Goal: Navigation & Orientation: Understand site structure

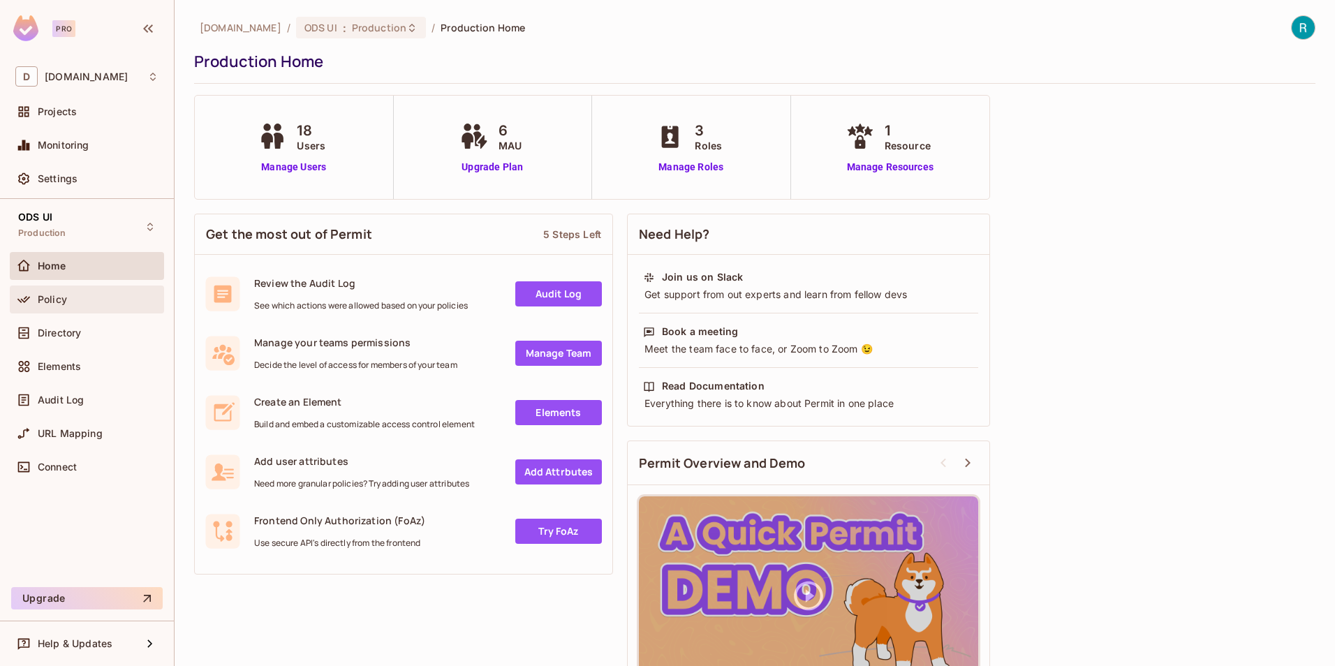
click at [50, 304] on span "Policy" at bounding box center [52, 299] width 29 height 11
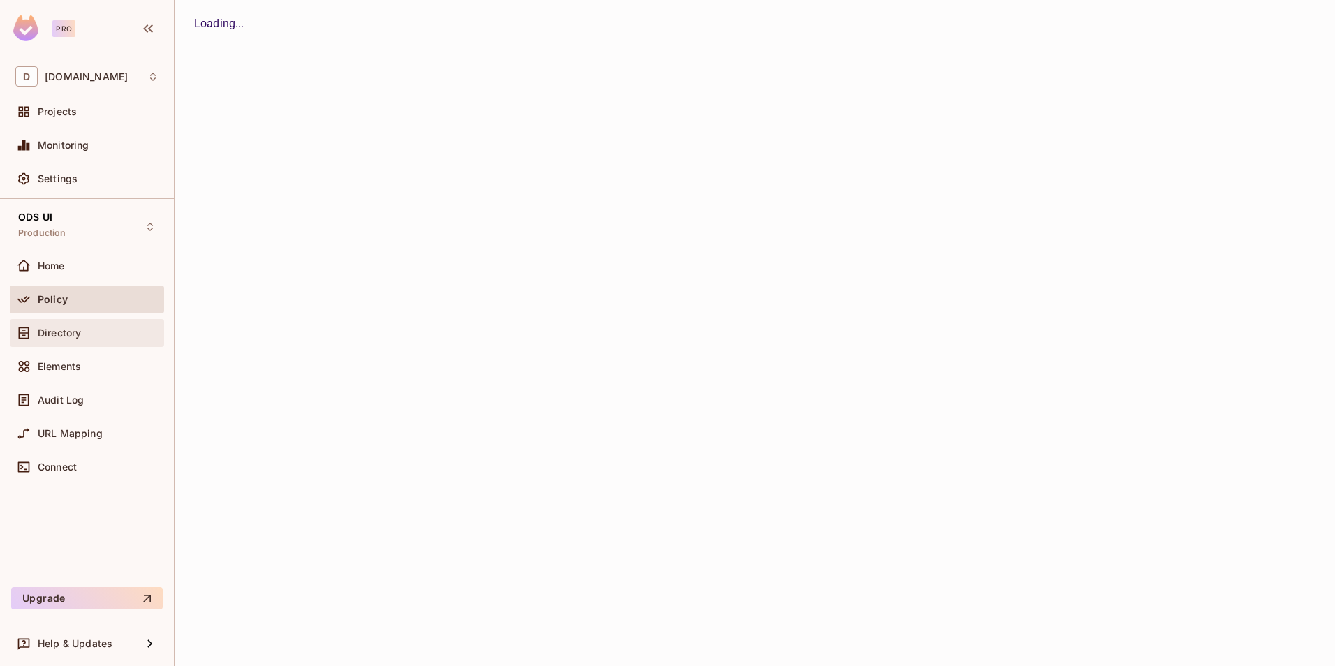
click at [59, 334] on span "Directory" at bounding box center [59, 332] width 43 height 11
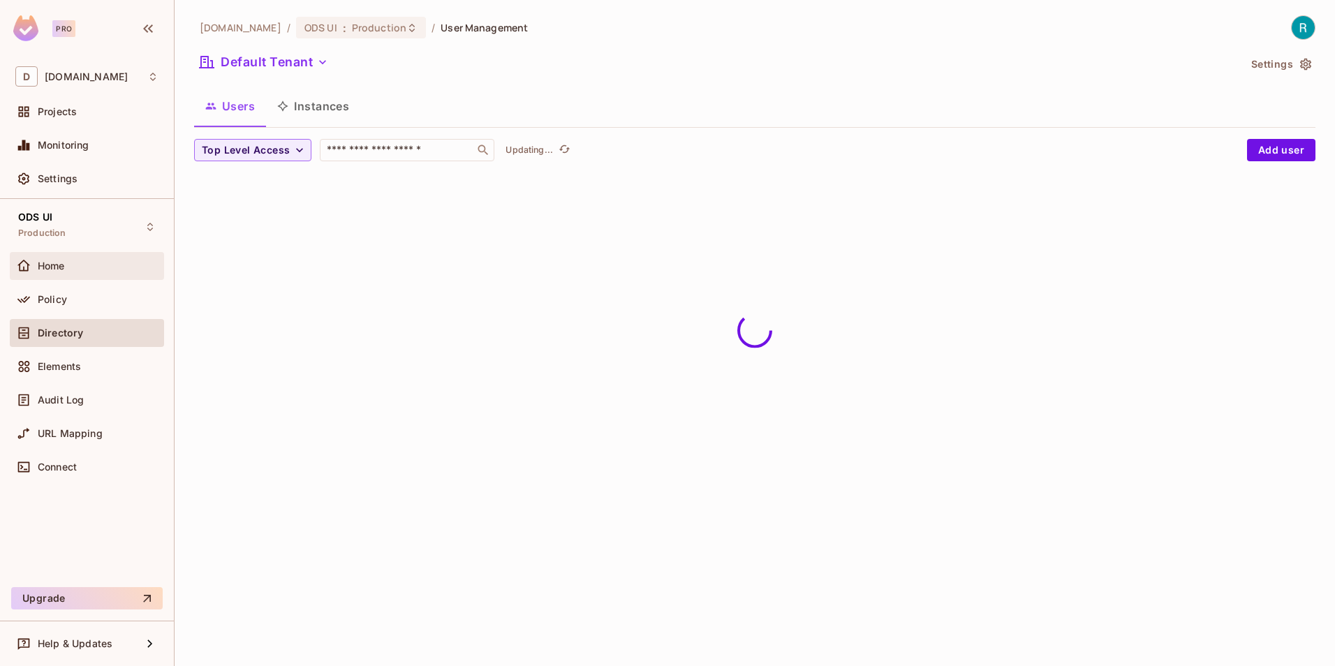
click at [52, 262] on span "Home" at bounding box center [51, 265] width 27 height 11
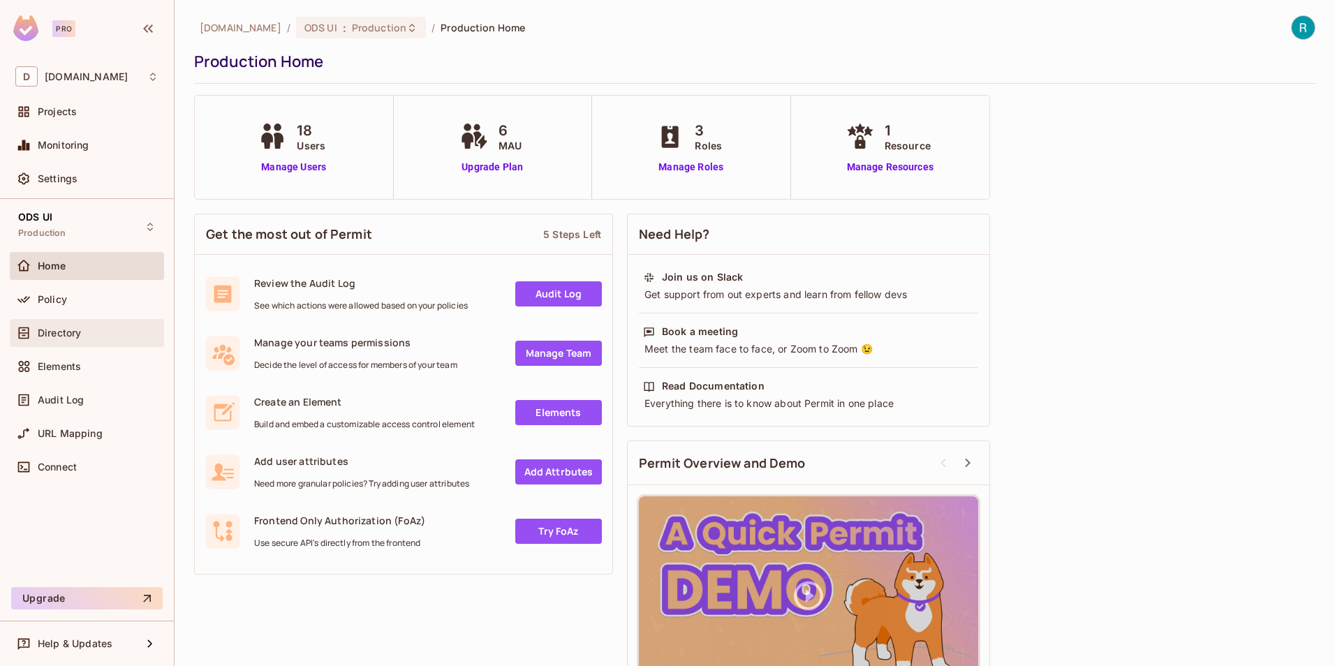
click at [47, 333] on span "Directory" at bounding box center [59, 332] width 43 height 11
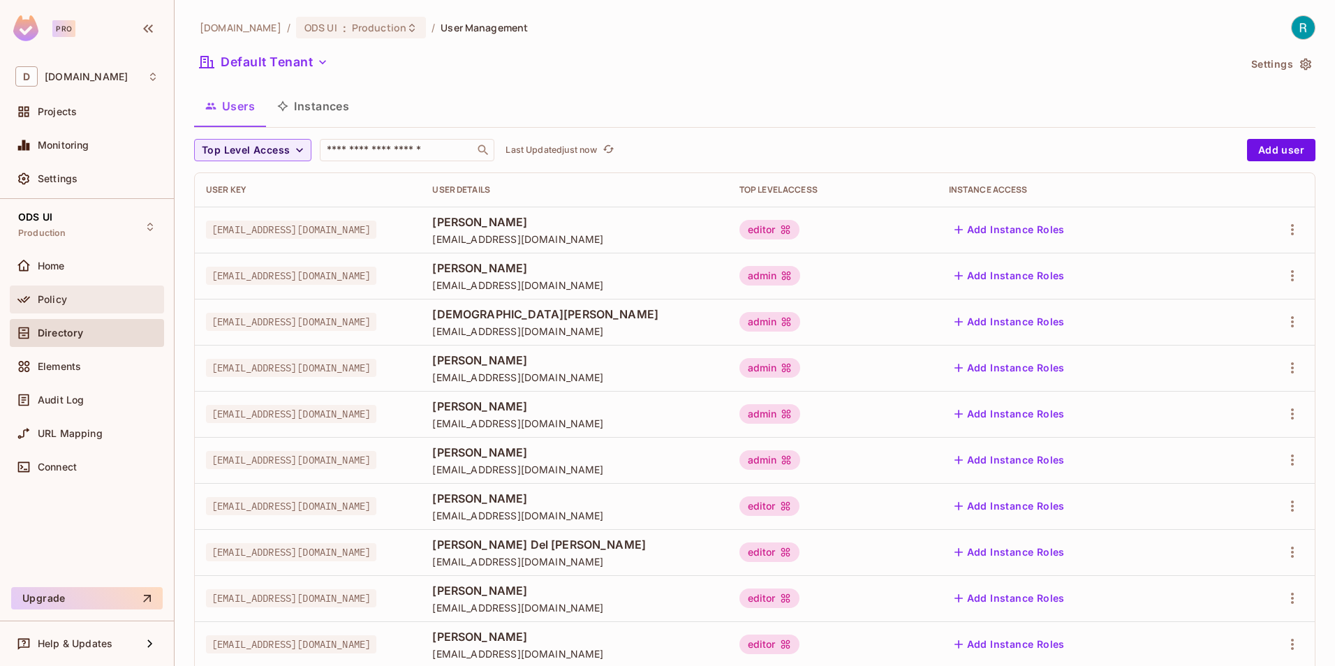
click at [45, 304] on span "Policy" at bounding box center [52, 299] width 29 height 11
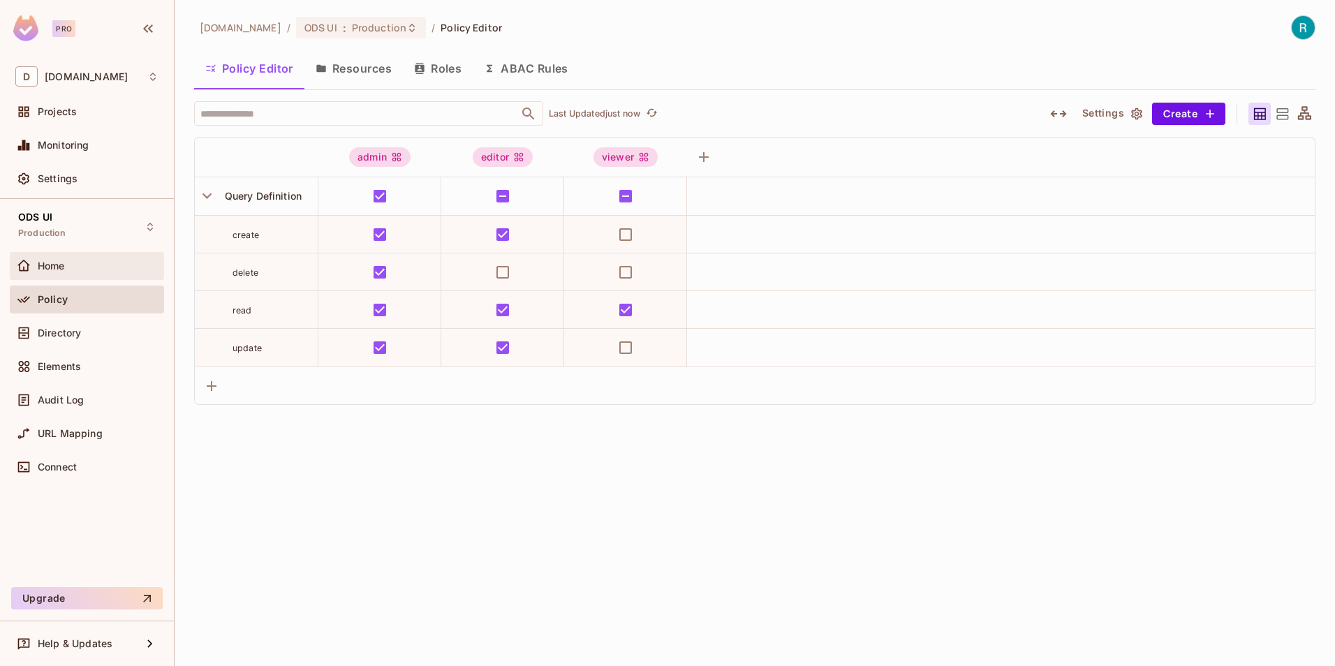
click at [47, 265] on span "Home" at bounding box center [51, 265] width 27 height 11
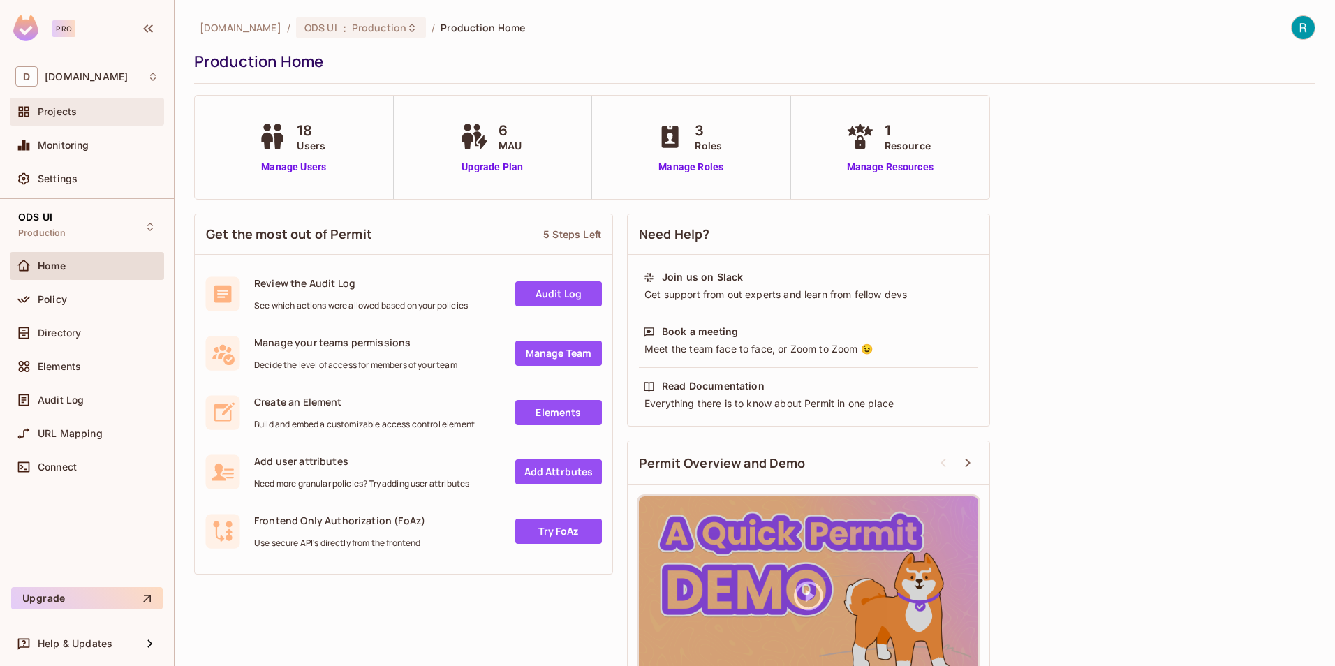
click at [56, 114] on span "Projects" at bounding box center [57, 111] width 39 height 11
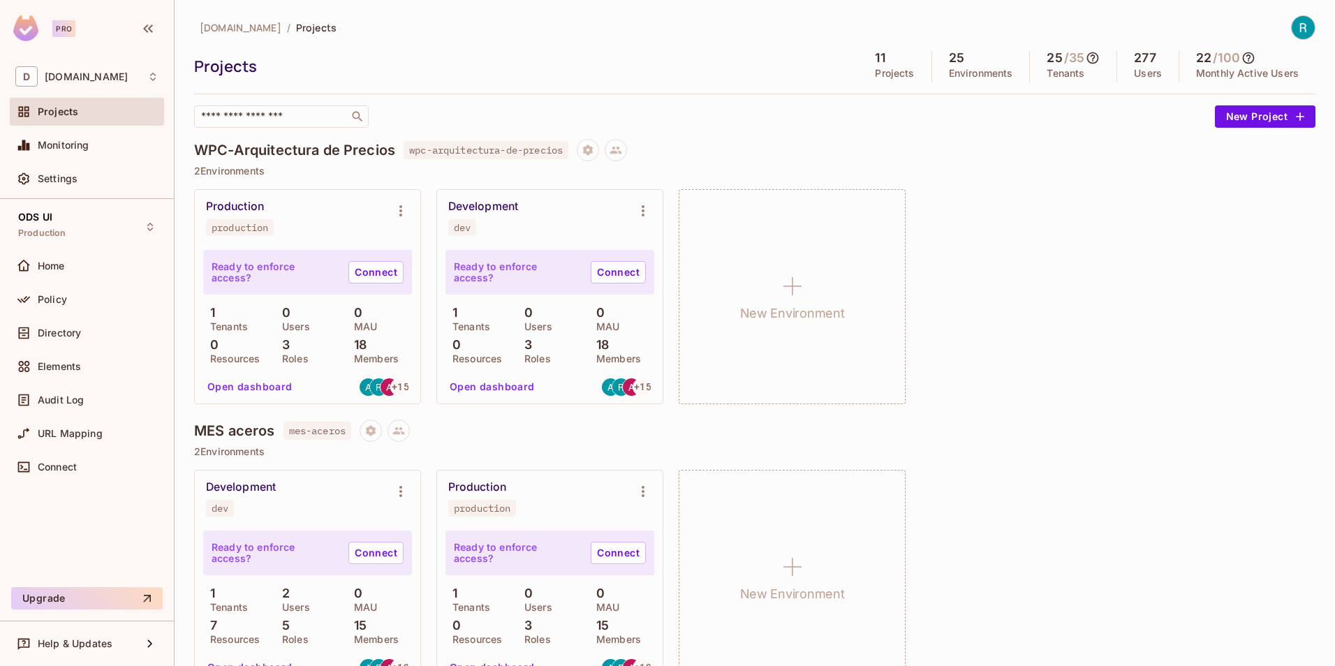
click at [1241, 57] on icon at bounding box center [1248, 58] width 14 height 14
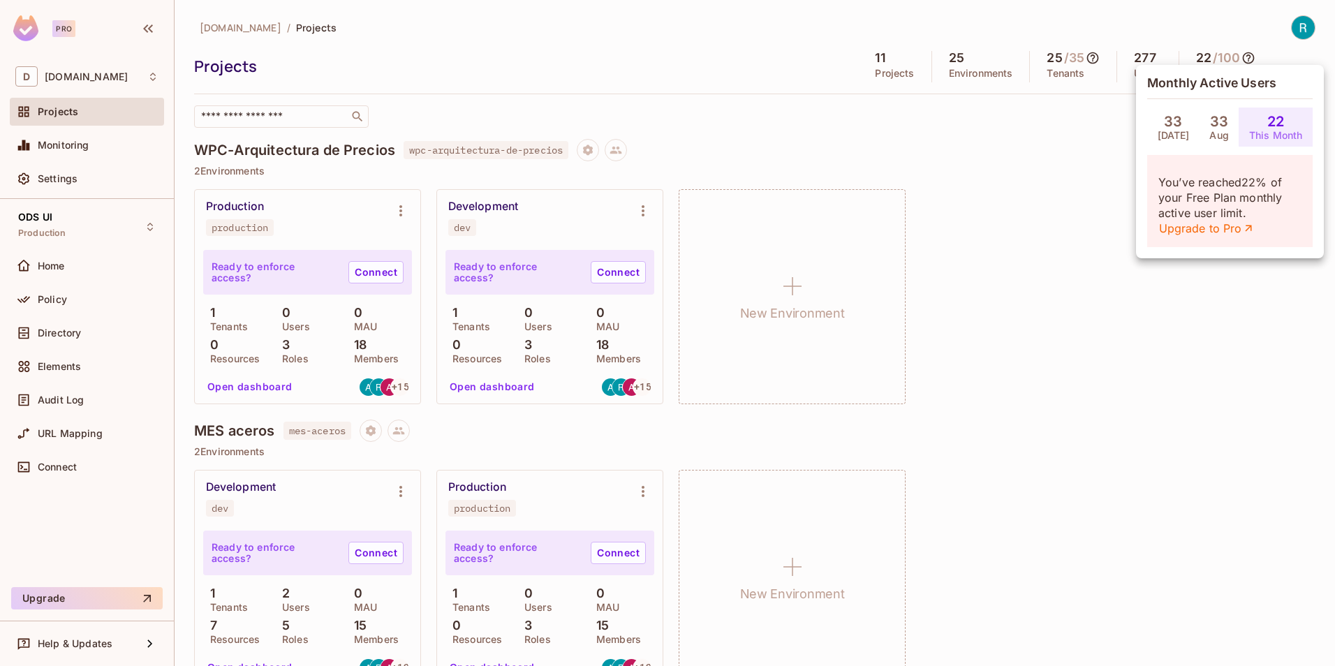
click at [1160, 13] on div at bounding box center [667, 333] width 1335 height 666
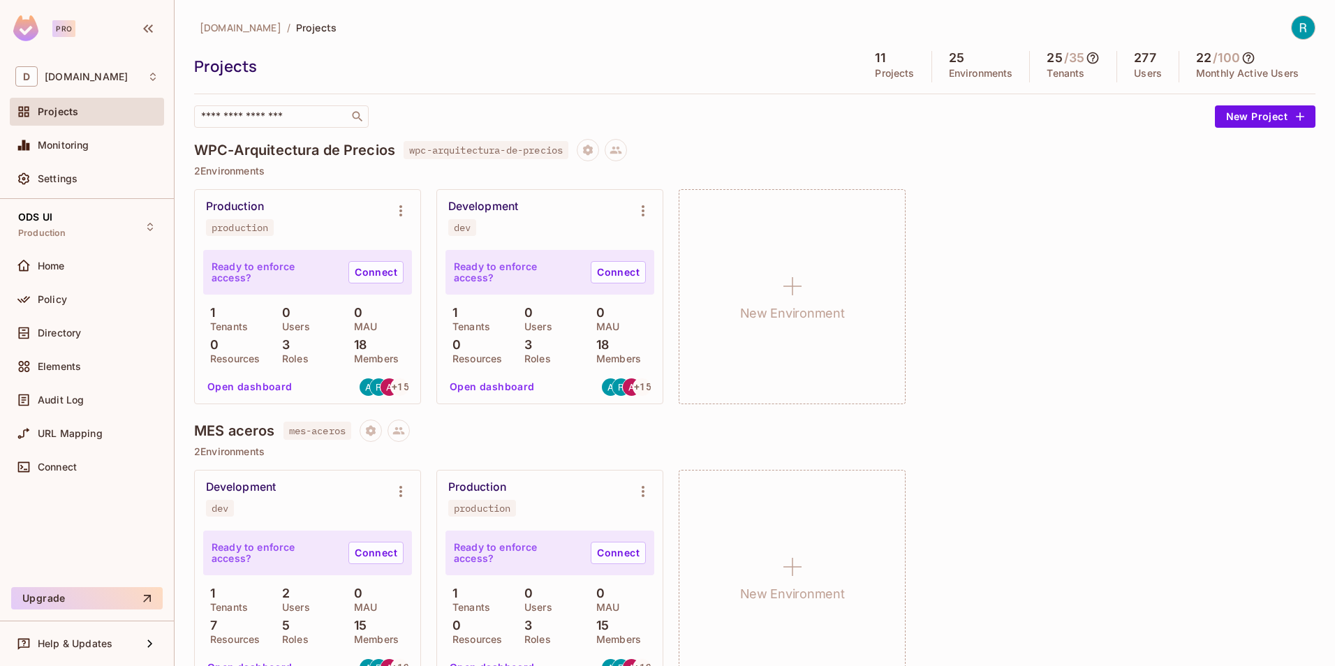
click at [1087, 58] on icon at bounding box center [1093, 58] width 12 height 12
click at [1105, 12] on div at bounding box center [667, 333] width 1335 height 666
